Goal: Browse casually

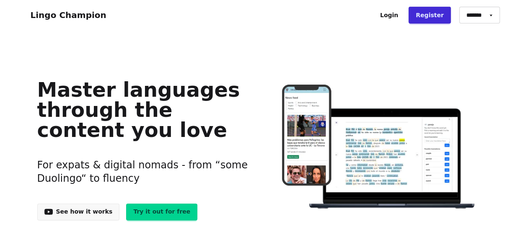
click at [92, 18] on link "Lingo Champion" at bounding box center [69, 15] width 76 height 10
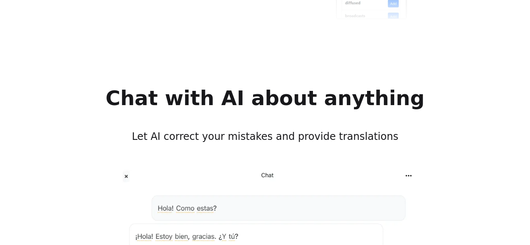
scroll to position [1382, 0]
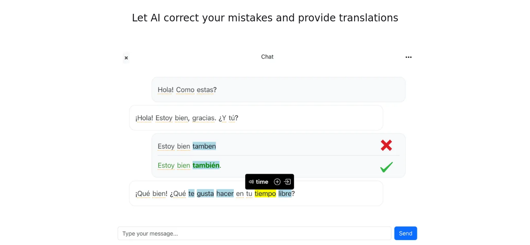
scroll to position [1549, 0]
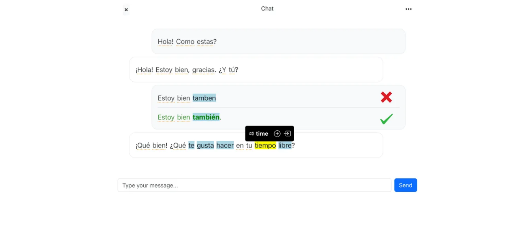
click at [247, 144] on img at bounding box center [265, 97] width 322 height 199
